Goal: Navigation & Orientation: Find specific page/section

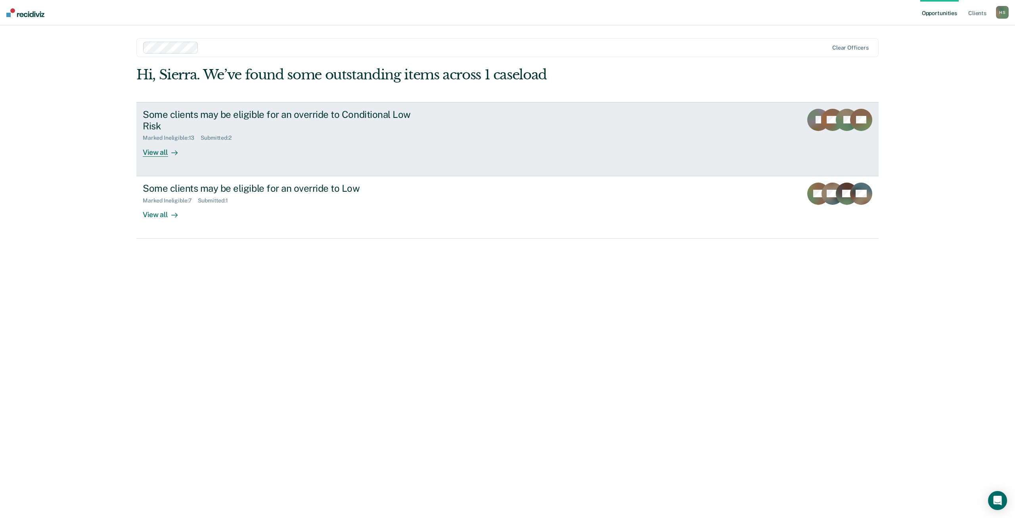
click at [172, 150] on icon at bounding box center [174, 153] width 6 height 6
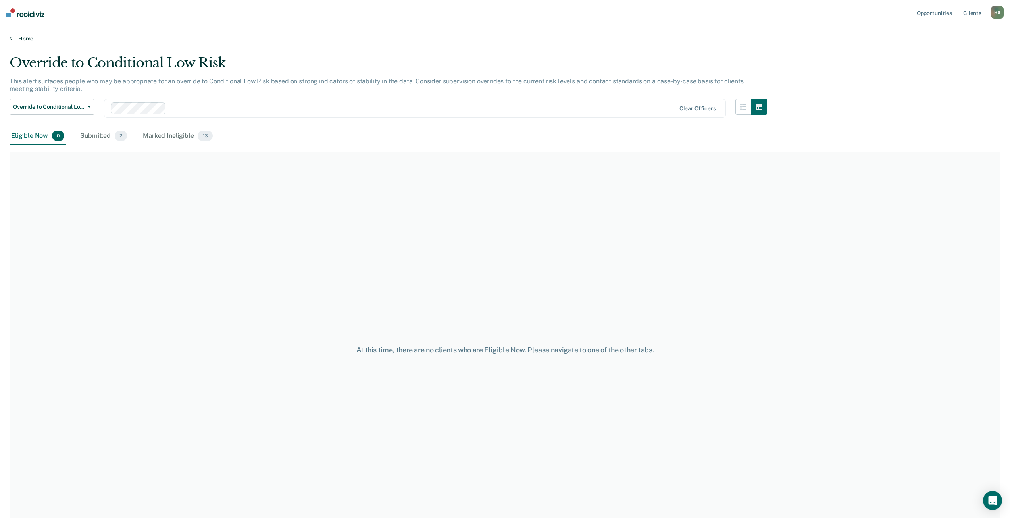
click at [15, 40] on link "Home" at bounding box center [505, 38] width 990 height 7
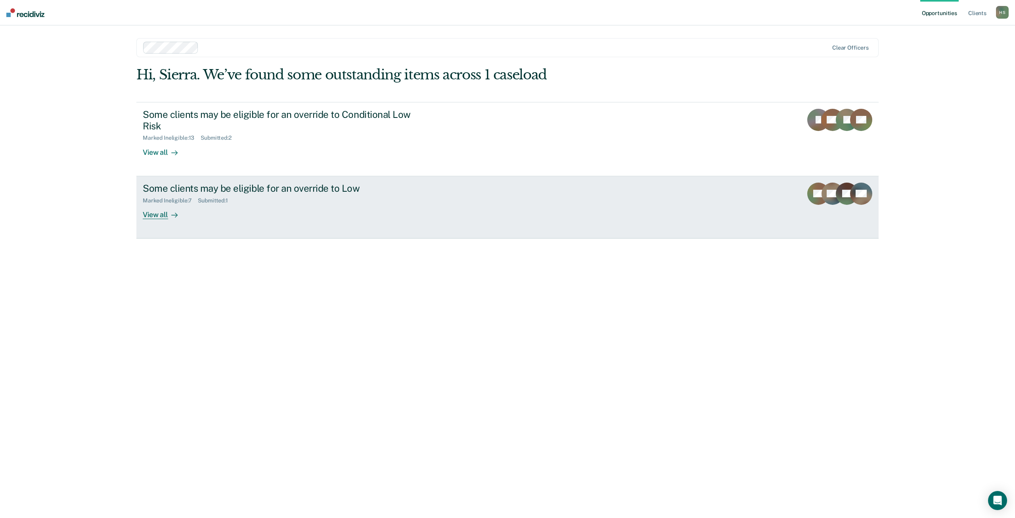
click at [161, 213] on div "View all" at bounding box center [165, 210] width 44 height 15
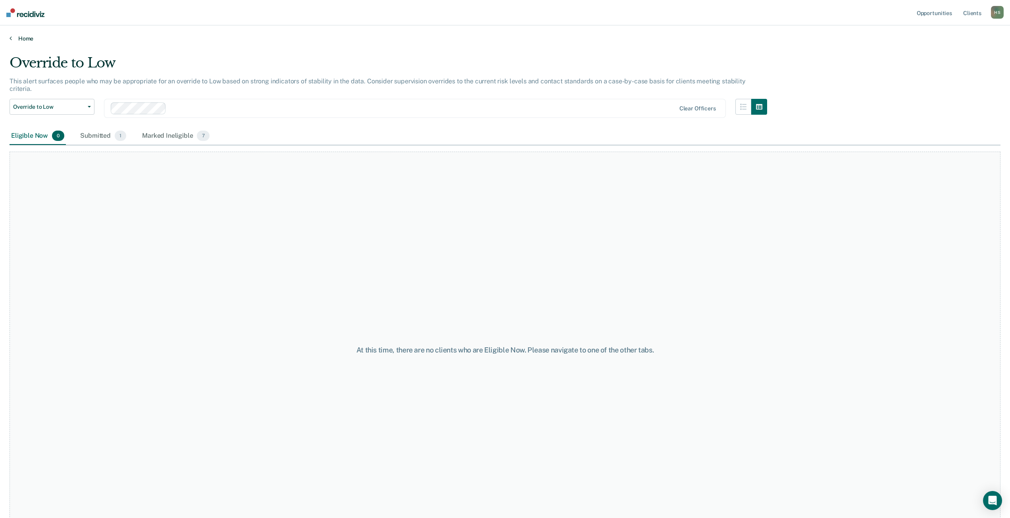
click at [23, 40] on link "Home" at bounding box center [505, 38] width 990 height 7
